Goal: Find specific page/section: Find specific page/section

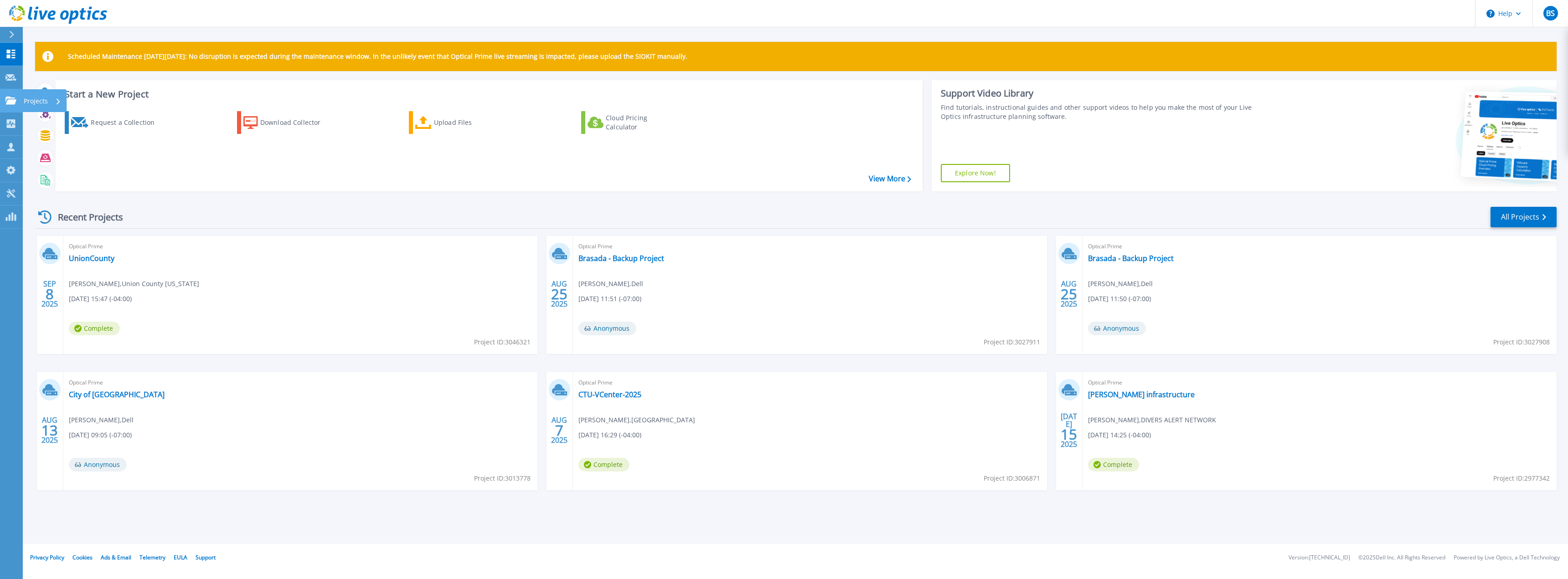
click at [10, 102] on icon at bounding box center [11, 100] width 11 height 8
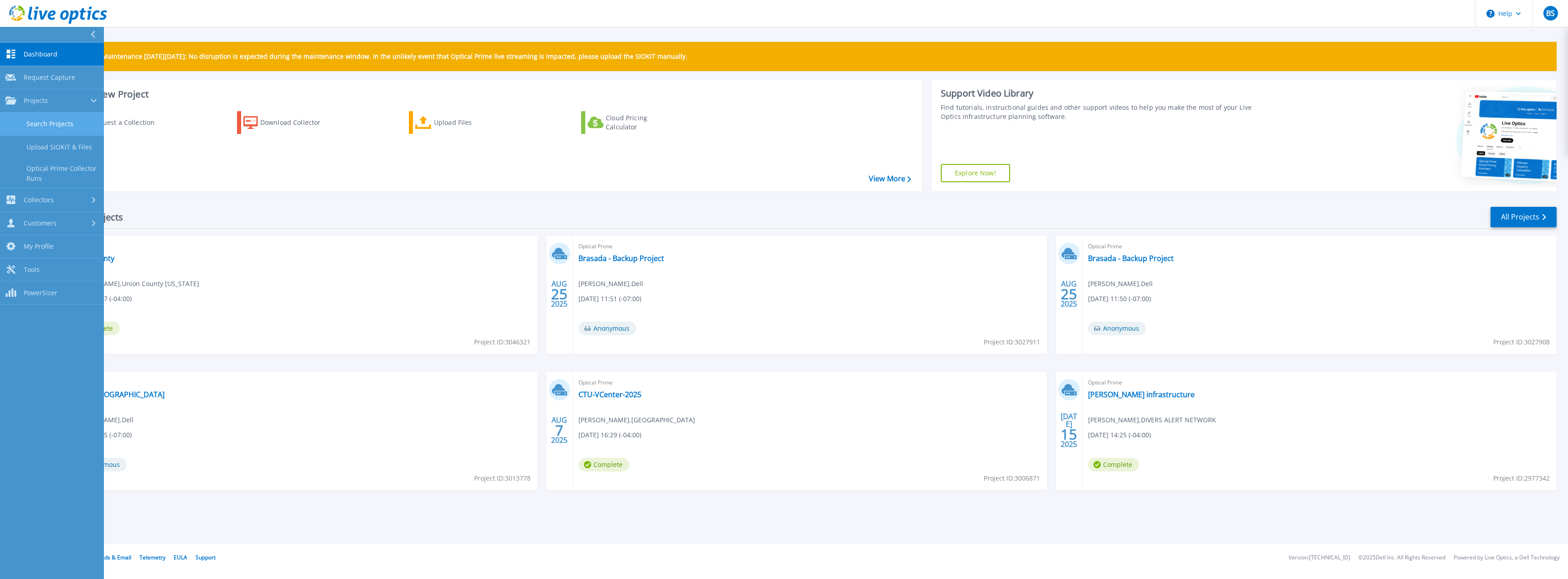
click at [28, 124] on link "Search Projects" at bounding box center [52, 124] width 104 height 23
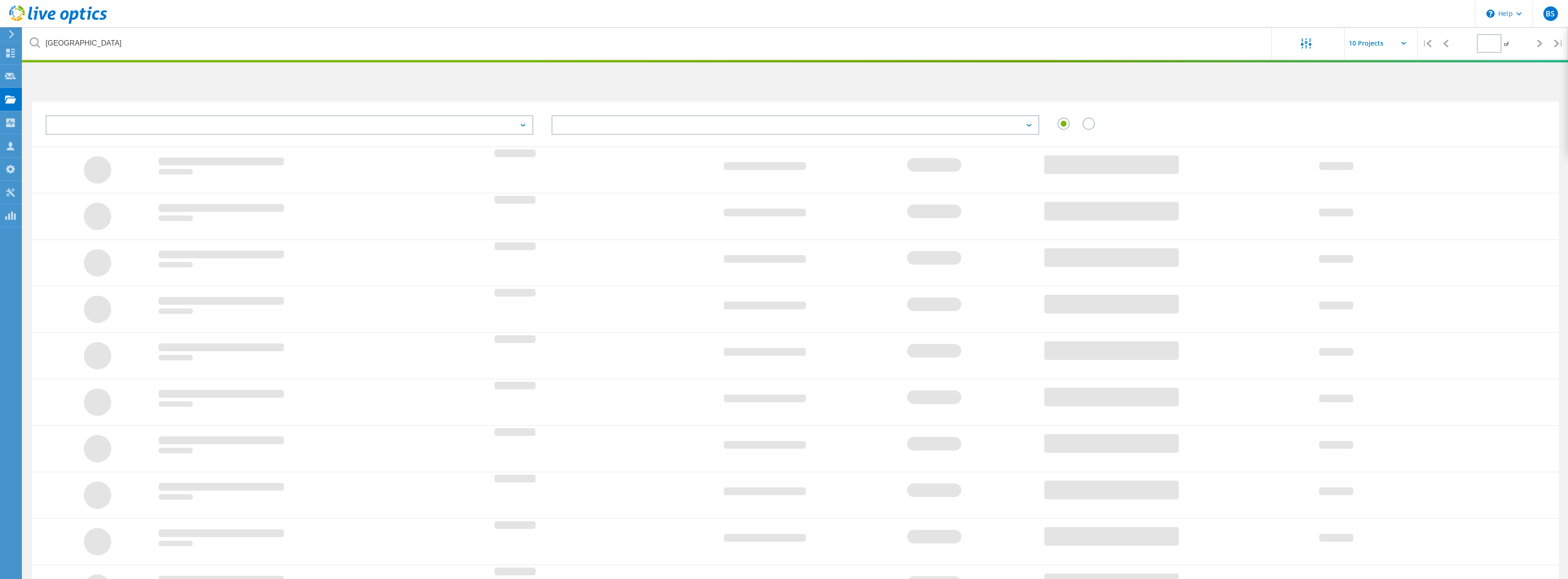
type input "1"
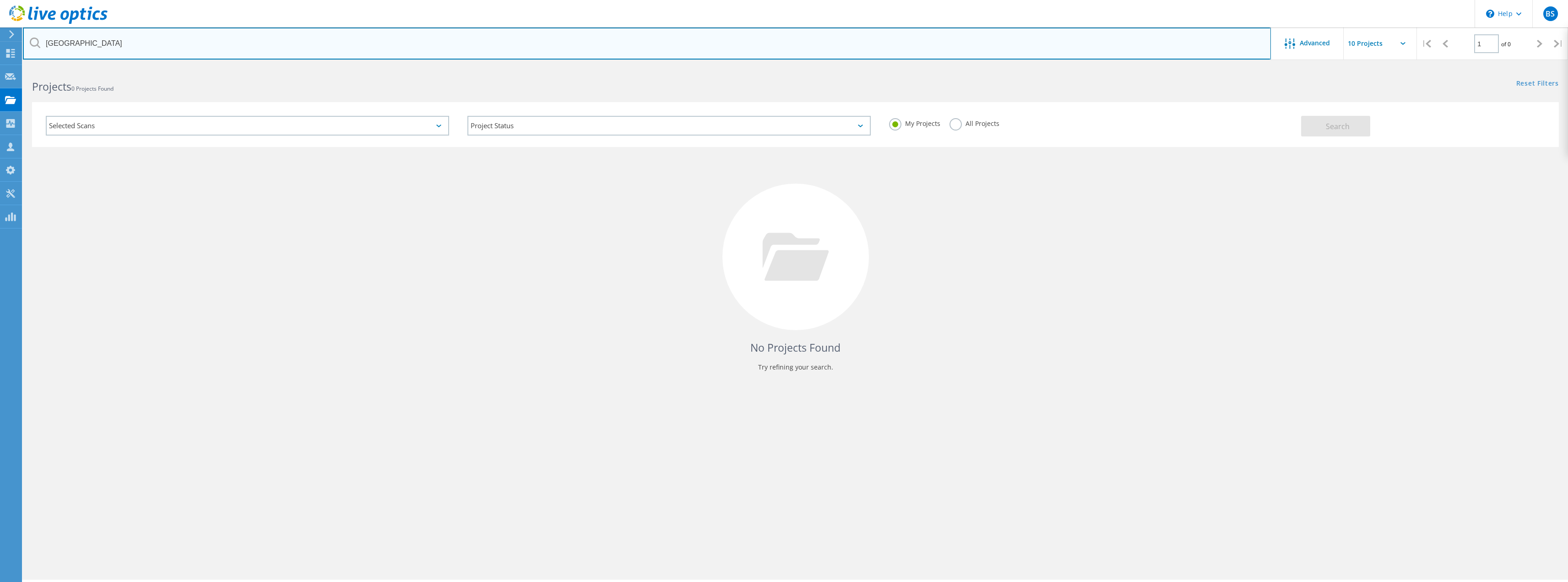
drag, startPoint x: 141, startPoint y: 48, endPoint x: -11, endPoint y: 45, distance: 152.0
click at [0, 45] on html "\n Help Explore Helpful Articles Contact Support BS Partner Team Member [PERSON…" at bounding box center [784, 303] width 1568 height 607
type input "[PERSON_NAME]"
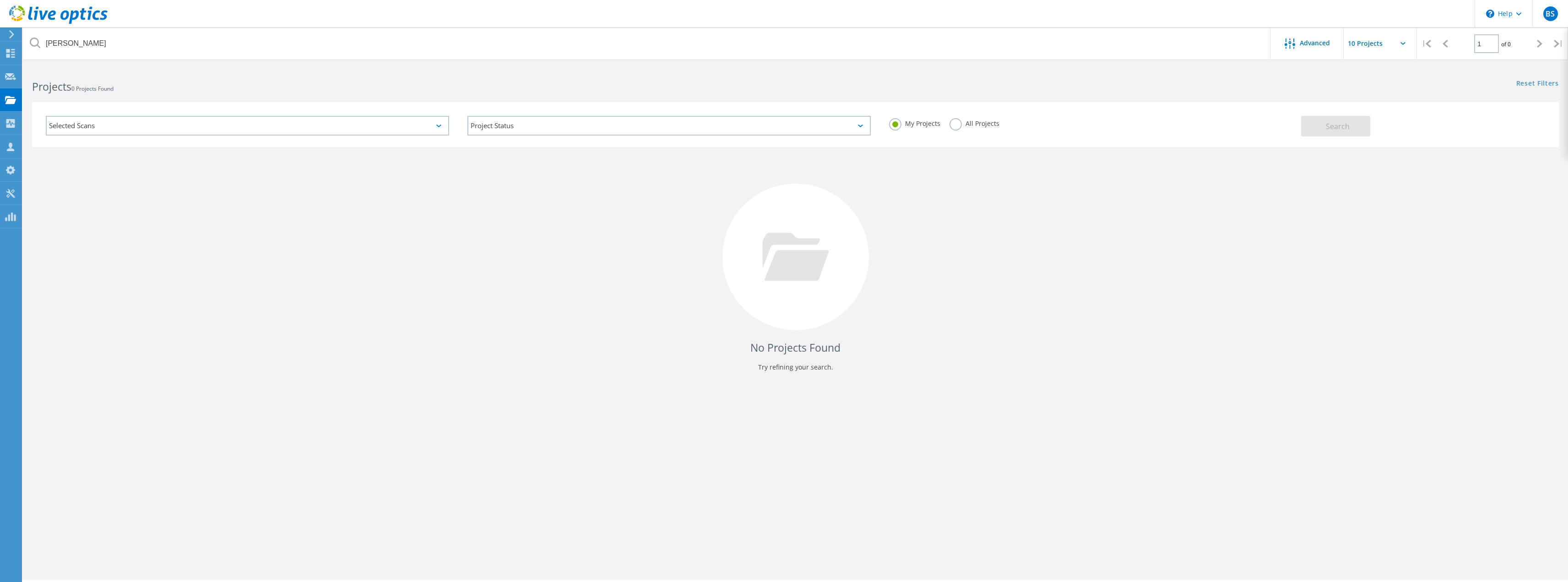
click at [952, 125] on label "All Projects" at bounding box center [974, 123] width 50 height 9
click at [0, 0] on input "All Projects" at bounding box center [0, 0] width 0 height 0
click at [1342, 127] on span "Search" at bounding box center [1337, 126] width 24 height 10
